Goal: Check status: Check status

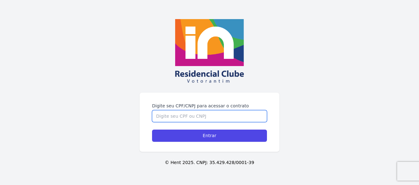
click at [172, 112] on input "Digite seu CPF/CNPJ para acessar o contrato" at bounding box center [209, 116] width 115 height 12
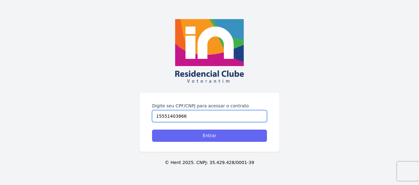
type input "15551403866"
click at [204, 136] on input "Entrar" at bounding box center [209, 135] width 115 height 12
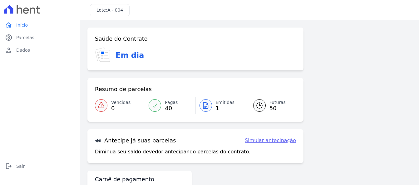
click at [271, 108] on span "50" at bounding box center [278, 108] width 16 height 5
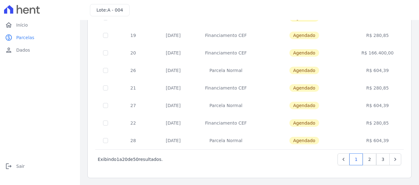
scroll to position [287, 0]
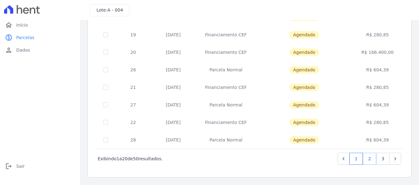
click at [364, 162] on link "2" at bounding box center [369, 158] width 13 height 12
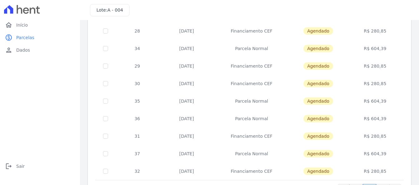
scroll to position [287, 0]
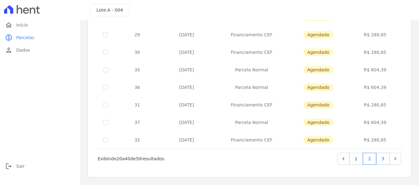
click at [379, 162] on link "3" at bounding box center [383, 158] width 13 height 12
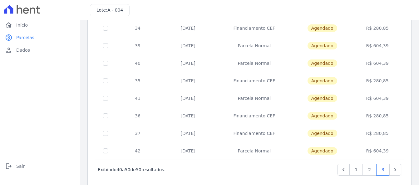
scroll to position [112, 0]
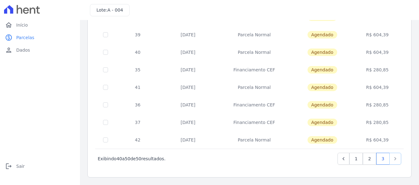
click at [392, 160] on icon "Next" at bounding box center [395, 158] width 6 height 6
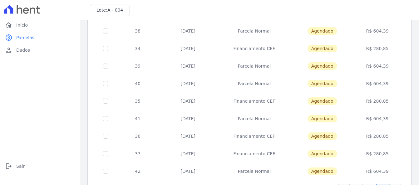
scroll to position [112, 0]
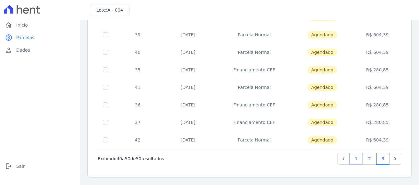
click at [354, 161] on link "1" at bounding box center [356, 158] width 13 height 12
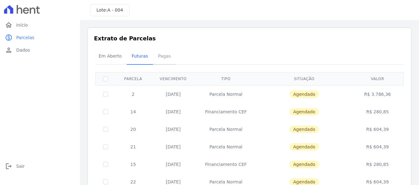
click at [162, 57] on span "Pagas" at bounding box center [164, 56] width 20 height 12
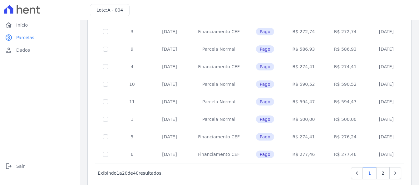
scroll to position [292, 0]
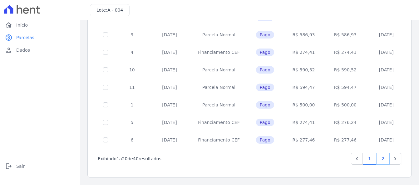
click at [380, 160] on link "2" at bounding box center [383, 158] width 13 height 12
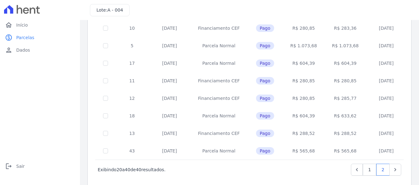
scroll to position [292, 0]
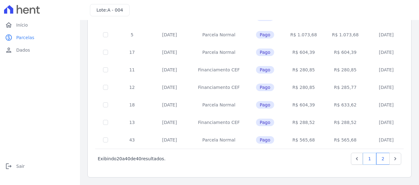
click at [366, 159] on link "1" at bounding box center [369, 158] width 13 height 12
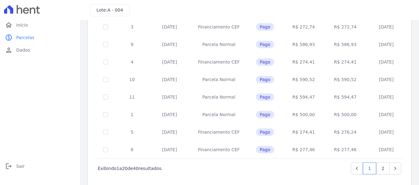
scroll to position [292, 0]
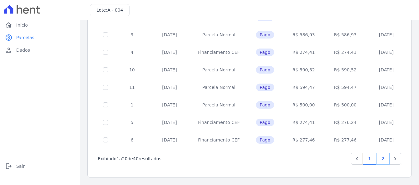
click at [377, 161] on link "2" at bounding box center [383, 158] width 13 height 12
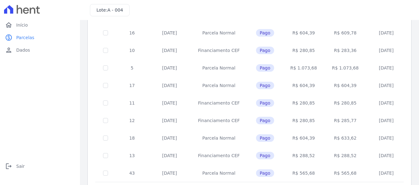
scroll to position [292, 0]
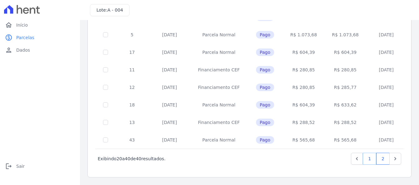
click at [363, 158] on link "1" at bounding box center [369, 158] width 13 height 12
click at [378, 160] on link "2" at bounding box center [383, 158] width 13 height 12
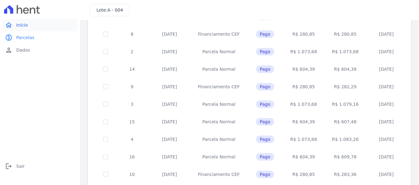
scroll to position [104, 0]
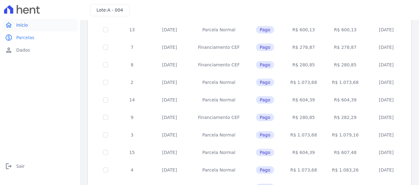
click at [28, 23] on link "home Início" at bounding box center [39, 25] width 75 height 12
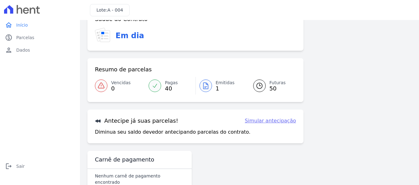
scroll to position [30, 0]
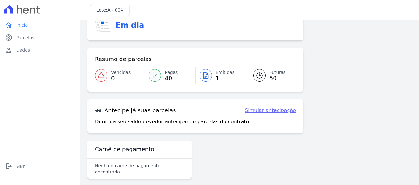
click at [277, 112] on link "Simular antecipação" at bounding box center [270, 110] width 51 height 7
